Goal: Information Seeking & Learning: Learn about a topic

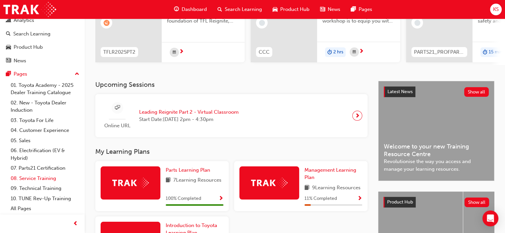
scroll to position [100, 0]
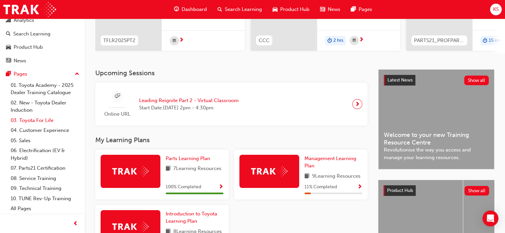
click at [37, 120] on link "03. Toyota For Life" at bounding box center [45, 120] width 74 height 10
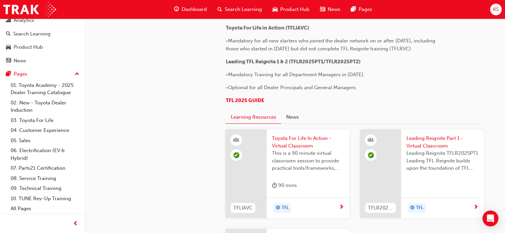
scroll to position [337, 0]
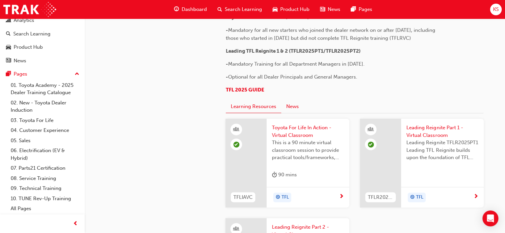
click at [296, 108] on button "News" at bounding box center [292, 107] width 23 height 13
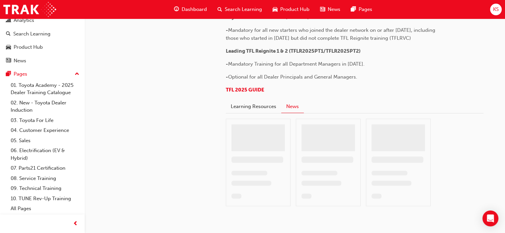
scroll to position [299, 0]
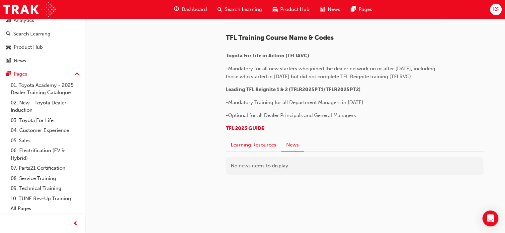
click at [254, 144] on button "Learning Resources" at bounding box center [253, 145] width 55 height 13
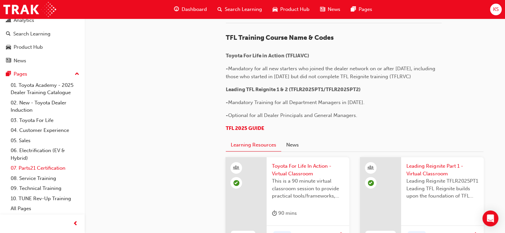
click at [46, 167] on link "07. Parts21 Certification" at bounding box center [45, 168] width 74 height 10
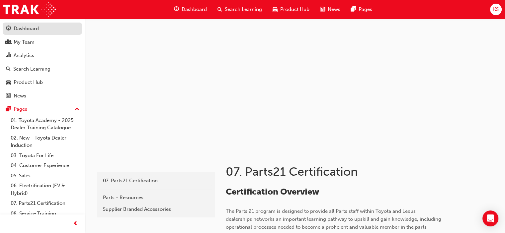
click at [32, 28] on div "Dashboard" at bounding box center [26, 29] width 25 height 8
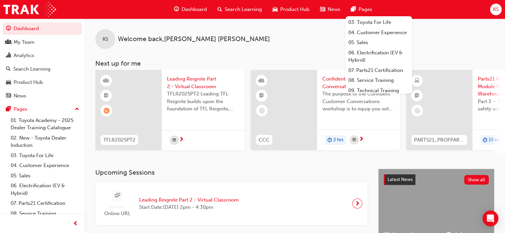
scroll to position [79, 0]
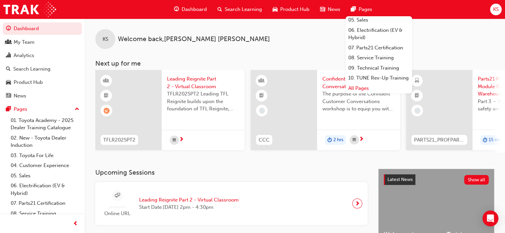
click at [362, 87] on link "All Pages" at bounding box center [378, 88] width 66 height 10
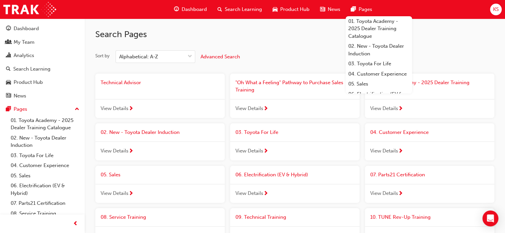
click at [276, 60] on div "Sort by Alphabetical: A-Z Advanced Search" at bounding box center [294, 56] width 399 height 13
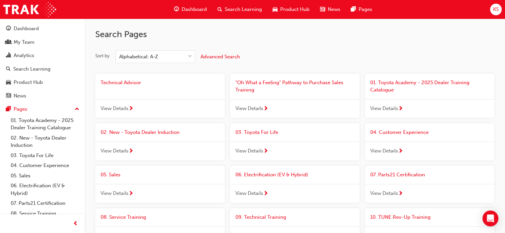
click at [248, 82] on span ""Oh What a Feeling" Pathway to Purchase Sales Training" at bounding box center [289, 87] width 108 height 14
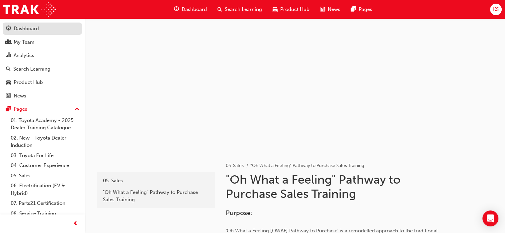
click at [27, 31] on div "Dashboard" at bounding box center [26, 29] width 25 height 8
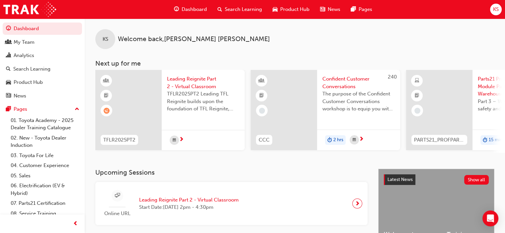
click at [243, 49] on div "KS Welcome back , [PERSON_NAME] Next up for me TFLR2025PT2 Leading Reignite Par…" at bounding box center [295, 86] width 420 height 134
click at [249, 42] on div "KS Welcome back , [PERSON_NAME]" at bounding box center [295, 34] width 420 height 31
click at [197, 38] on span "Welcome back , [PERSON_NAME]" at bounding box center [194, 40] width 152 height 8
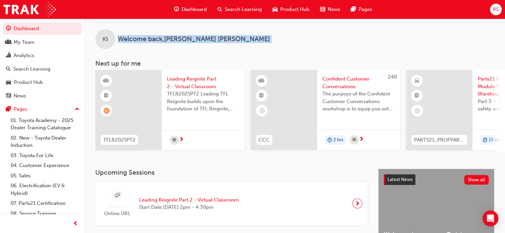
click at [197, 38] on span "Welcome back , [PERSON_NAME]" at bounding box center [194, 40] width 152 height 8
click at [238, 37] on div "KS Welcome back , [PERSON_NAME]" at bounding box center [295, 34] width 420 height 31
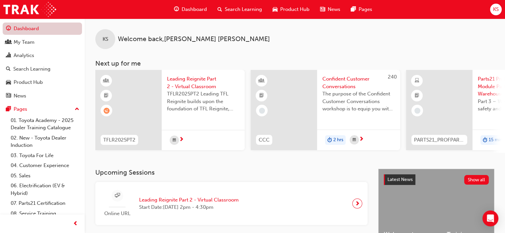
click at [36, 25] on link "Dashboard" at bounding box center [42, 29] width 79 height 12
click at [243, 47] on div "KS Welcome back , [PERSON_NAME]" at bounding box center [295, 34] width 420 height 31
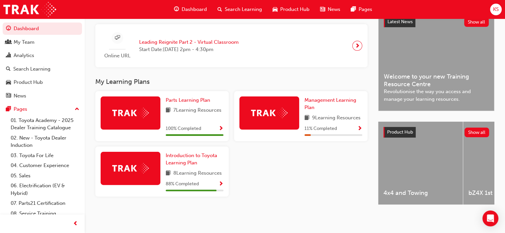
scroll to position [163, 0]
click at [479, 128] on button "Show all" at bounding box center [476, 133] width 25 height 10
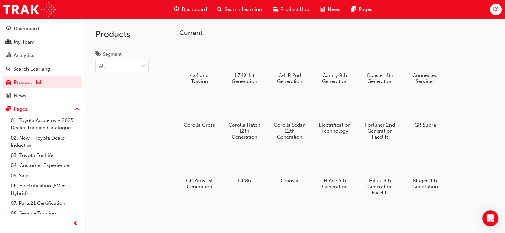
click at [180, 8] on div "Dashboard" at bounding box center [190, 10] width 43 height 14
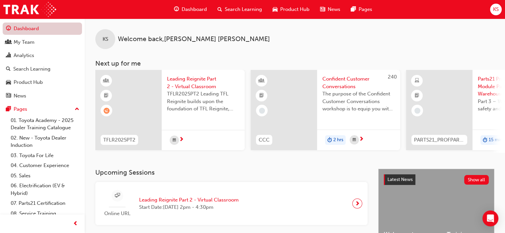
click at [35, 31] on link "Dashboard" at bounding box center [42, 29] width 79 height 12
click at [192, 9] on span "Dashboard" at bounding box center [193, 10] width 25 height 8
